Goal: Information Seeking & Learning: Learn about a topic

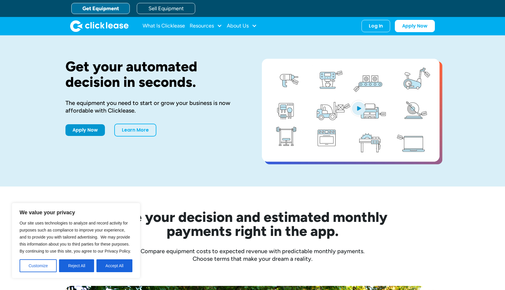
click at [249, 110] on img "open lightbox" at bounding box center [359, 108] width 16 height 16
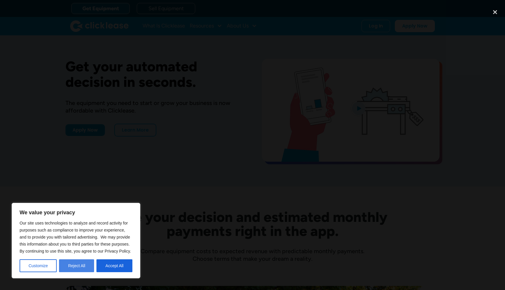
click at [80, 266] on button "Reject All" at bounding box center [76, 265] width 35 height 13
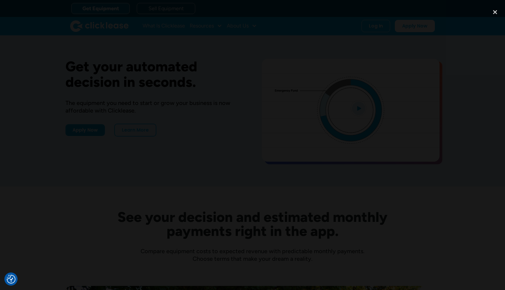
click at [87, 209] on div at bounding box center [252, 145] width 505 height 278
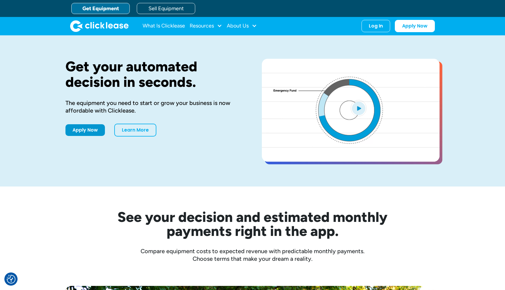
scroll to position [15, 0]
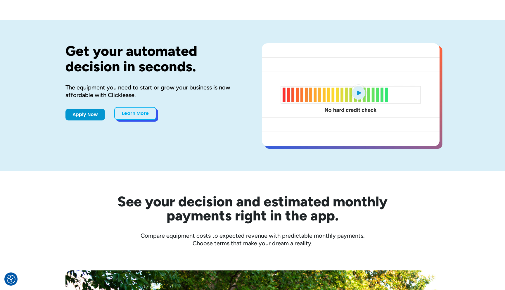
click at [135, 117] on link "Learn More" at bounding box center [135, 113] width 42 height 13
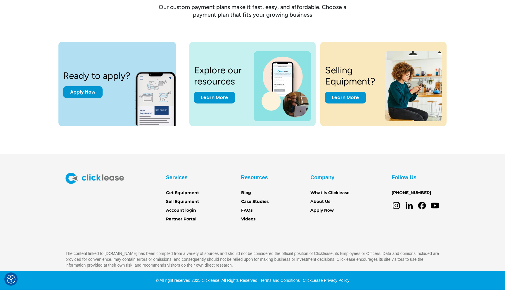
scroll to position [777, 0]
